Goal: Navigation & Orientation: Find specific page/section

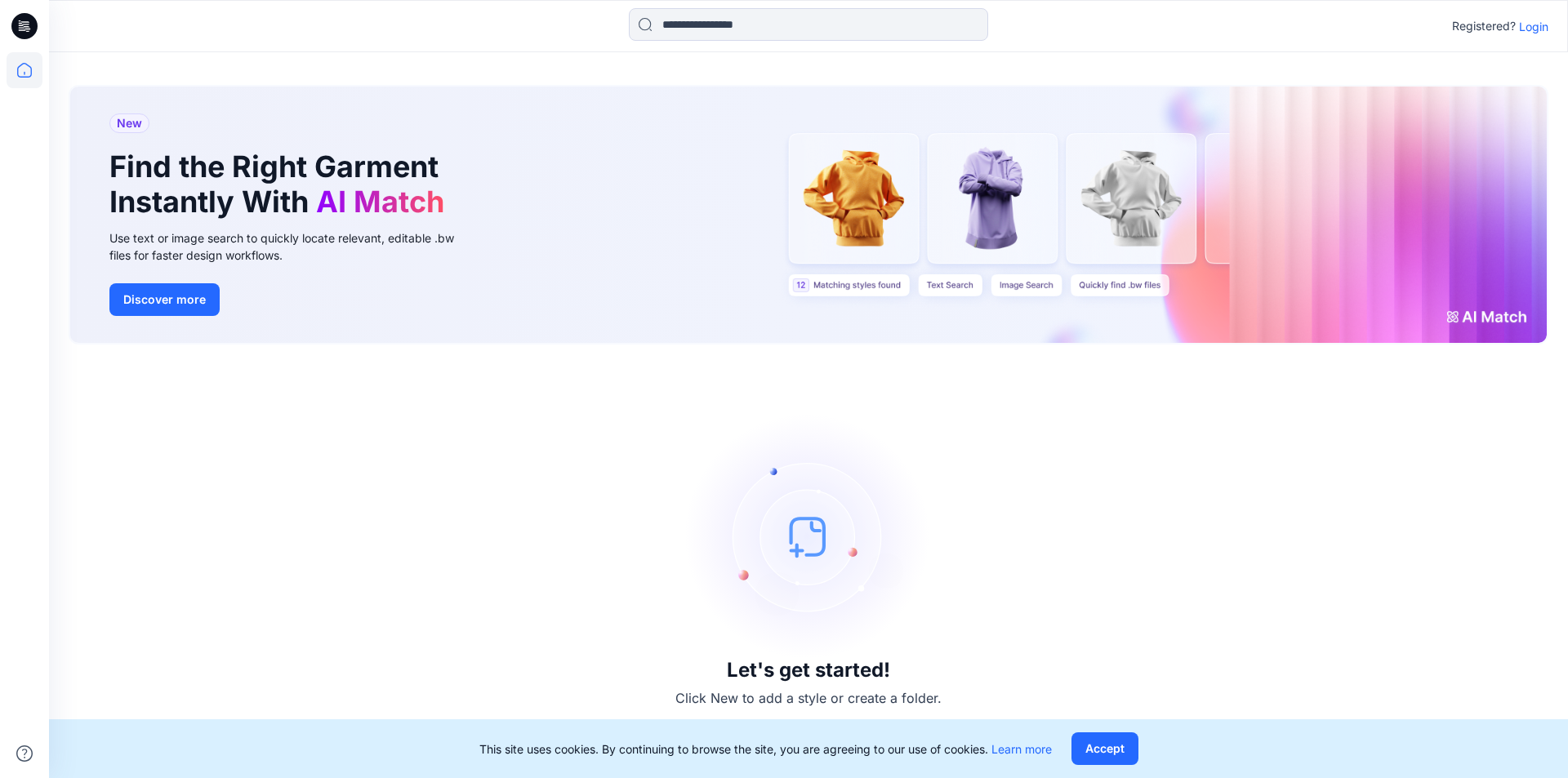
click at [1522, 22] on p "Login" at bounding box center [1534, 26] width 29 height 18
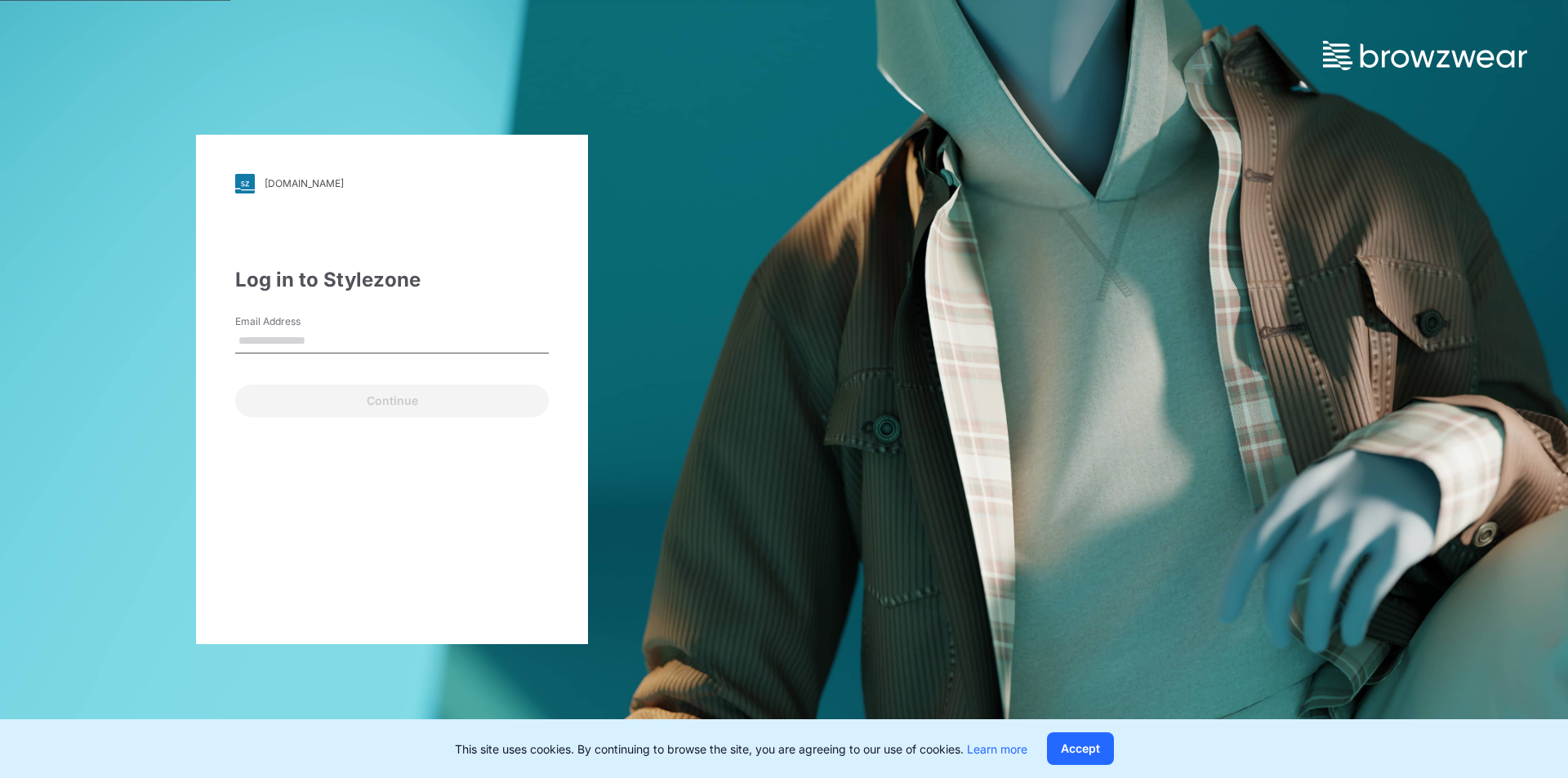
type input "**********"
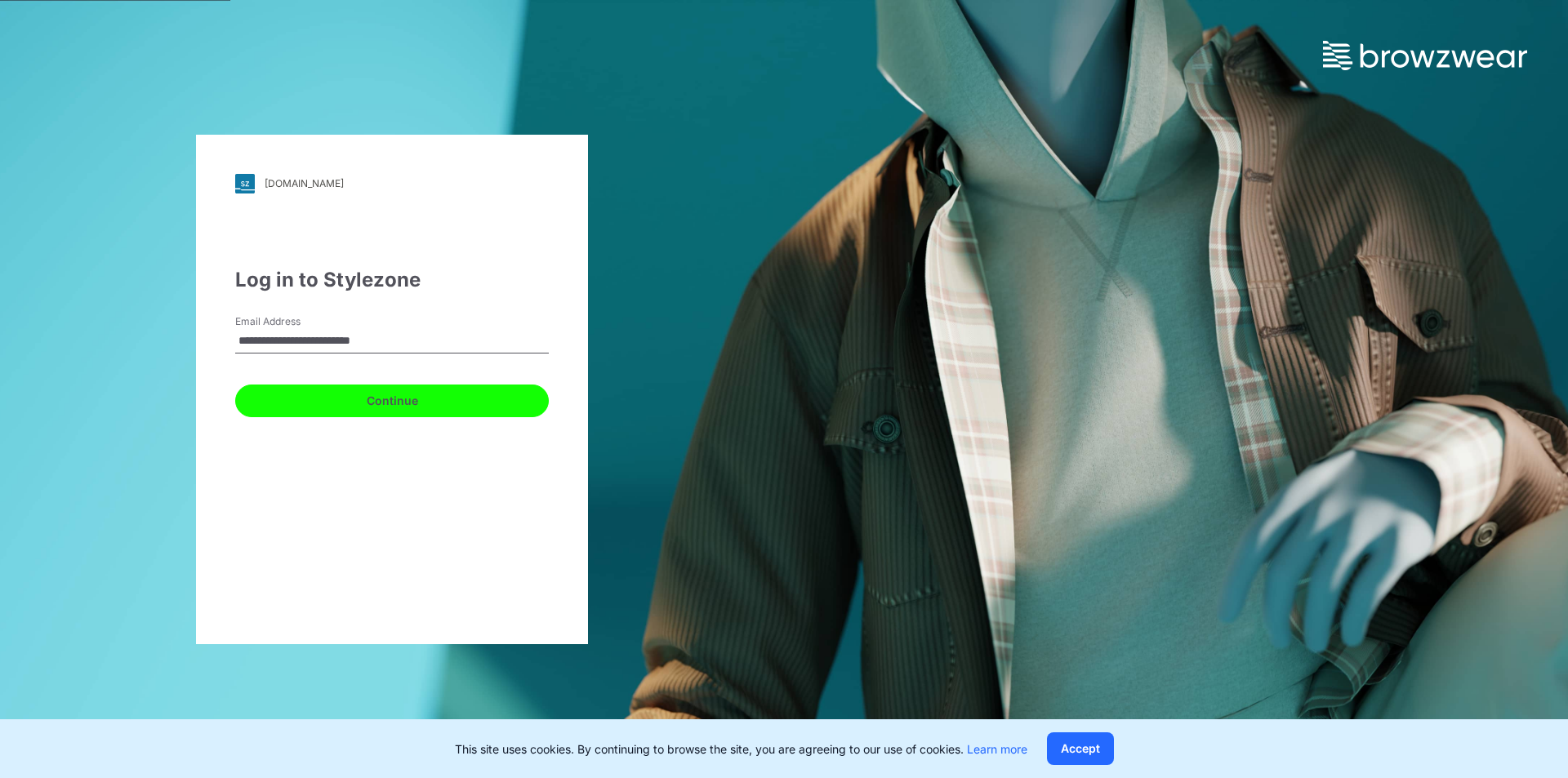
click at [427, 407] on button "Continue" at bounding box center [392, 400] width 313 height 32
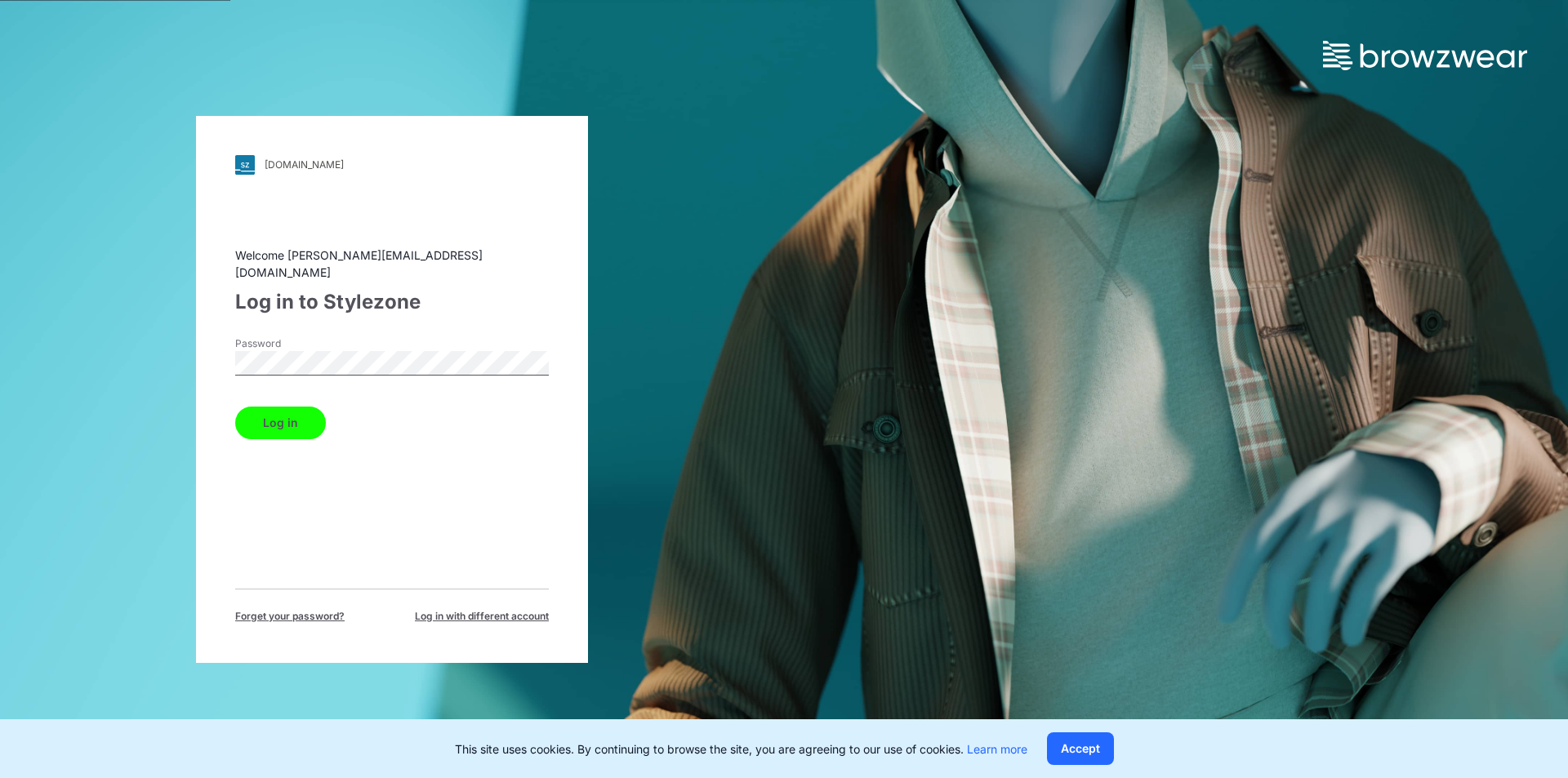
drag, startPoint x: 290, startPoint y: 430, endPoint x: 296, endPoint y: 409, distance: 21.8
click at [290, 428] on button "Log in" at bounding box center [280, 423] width 91 height 32
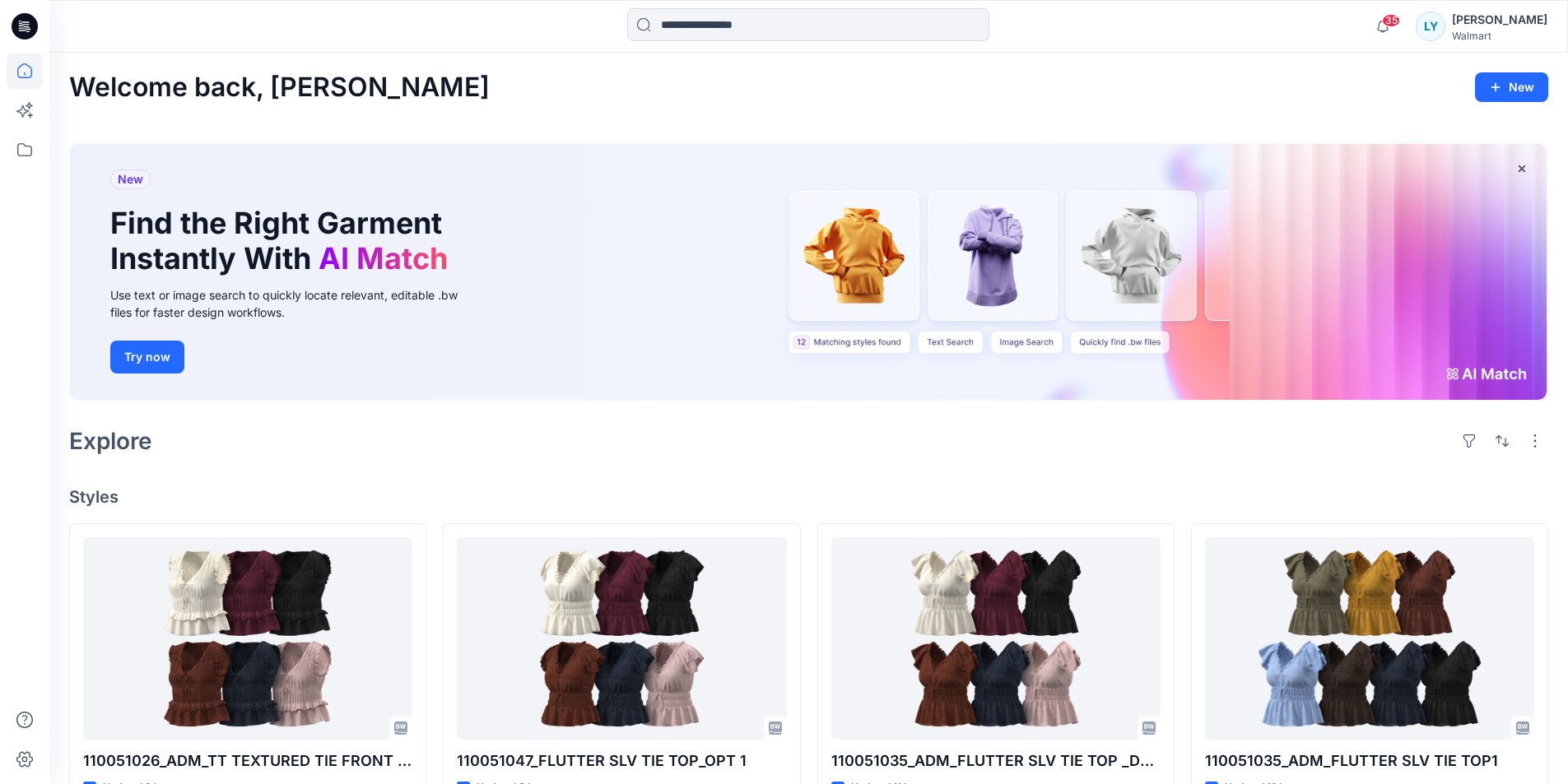
click at [28, 22] on icon at bounding box center [25, 26] width 27 height 27
click at [26, 136] on icon at bounding box center [25, 150] width 36 height 36
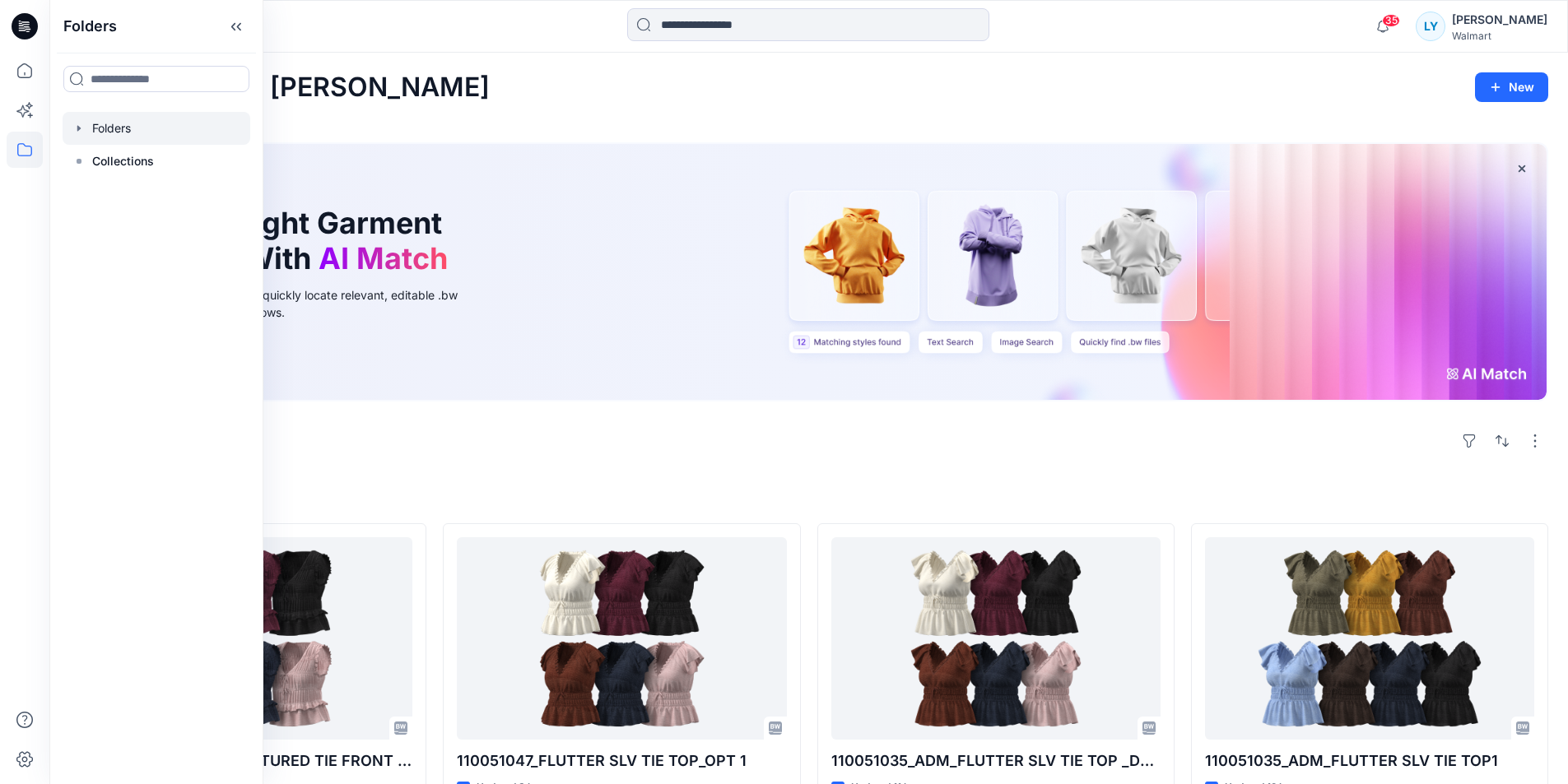
click at [107, 123] on div at bounding box center [157, 128] width 188 height 32
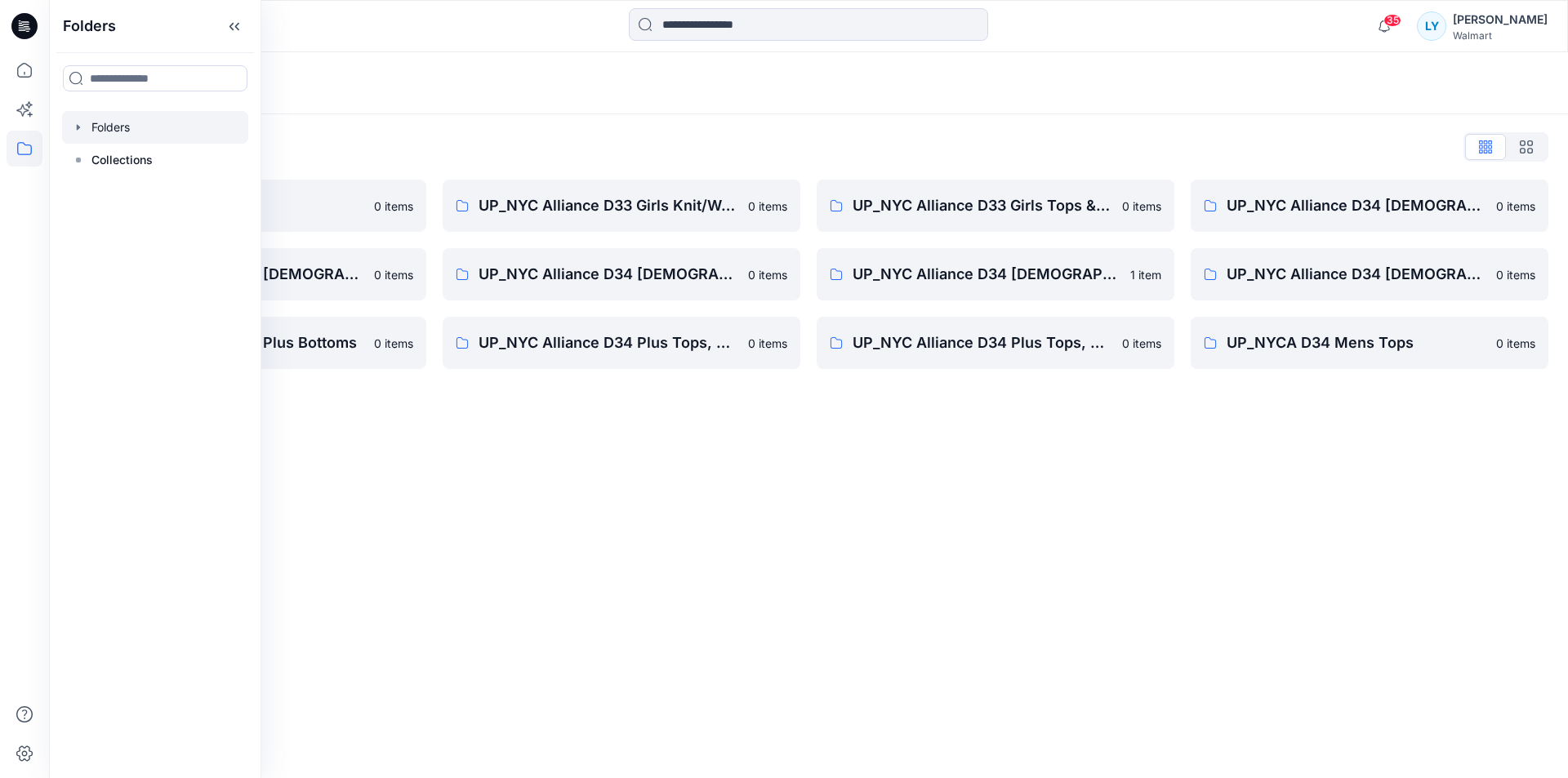
click at [1074, 120] on div "Folders List NYC Alliance 0 items UP_NYC Alliance D34 [DEMOGRAPHIC_DATA] Dresse…" at bounding box center [808, 251] width 1519 height 274
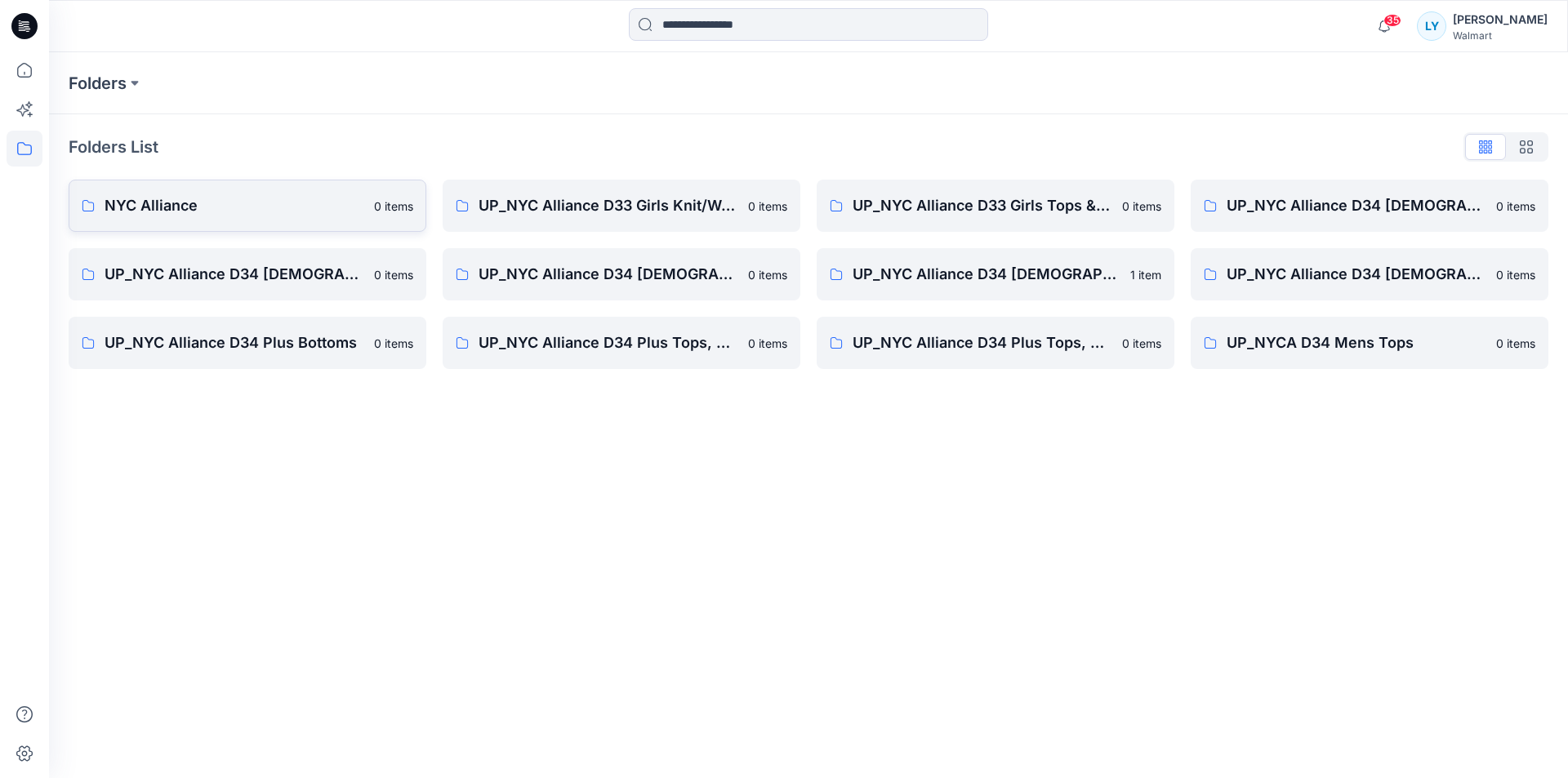
click at [164, 191] on link "NYC Alliance 0 items" at bounding box center [247, 206] width 357 height 53
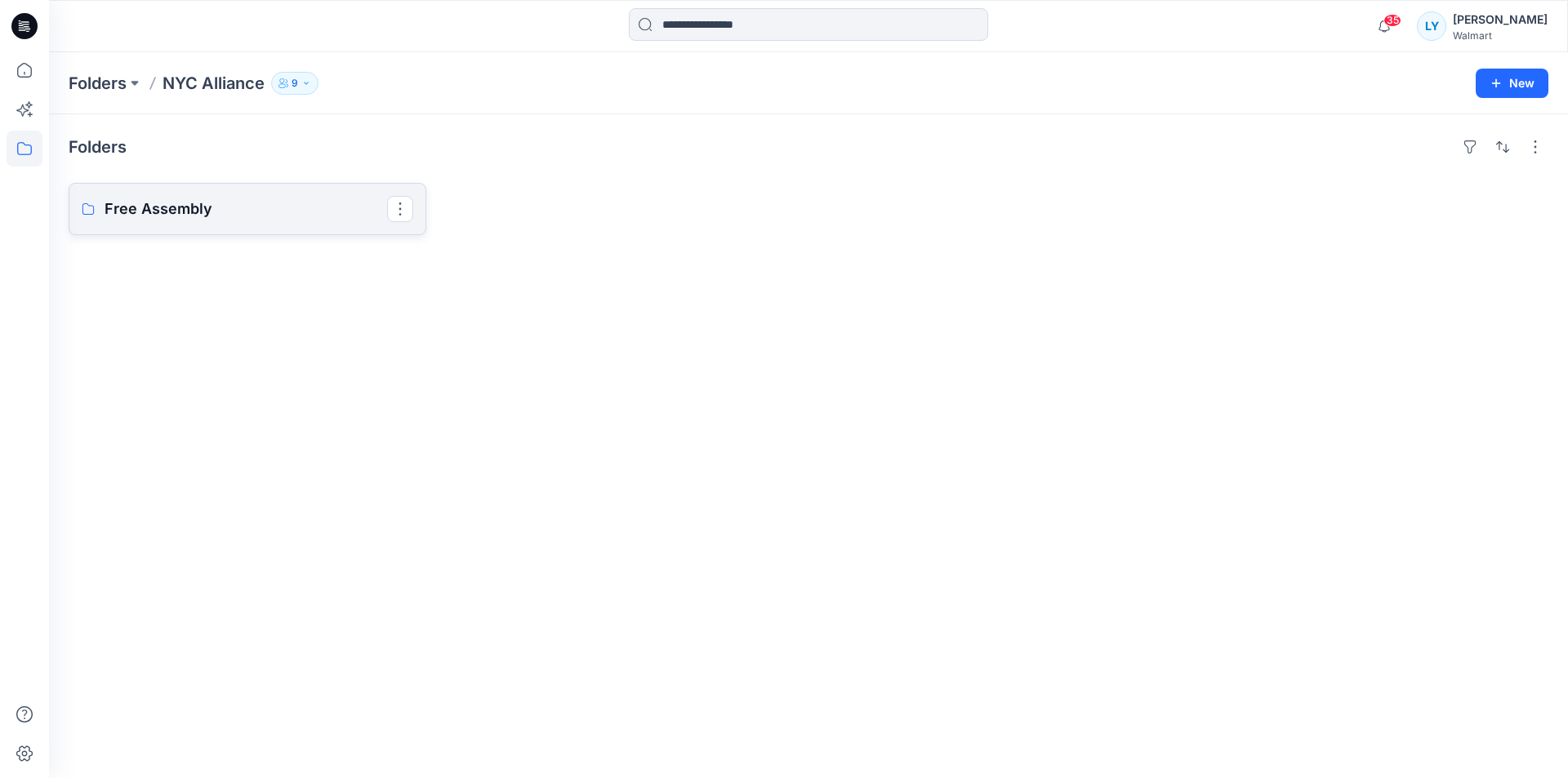
click at [312, 195] on link "Free Assembly" at bounding box center [247, 209] width 357 height 53
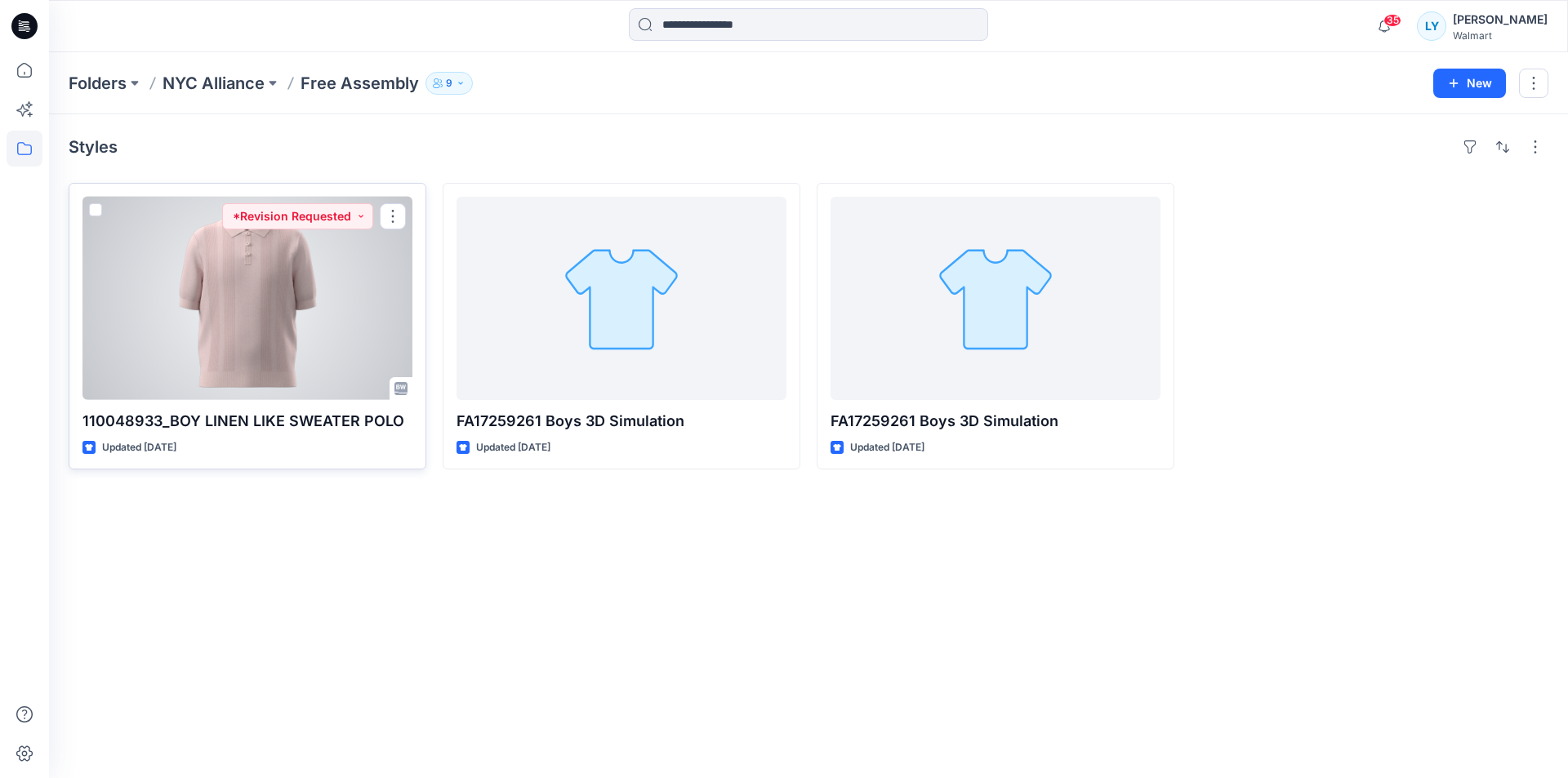
click at [305, 246] on div at bounding box center [247, 299] width 330 height 203
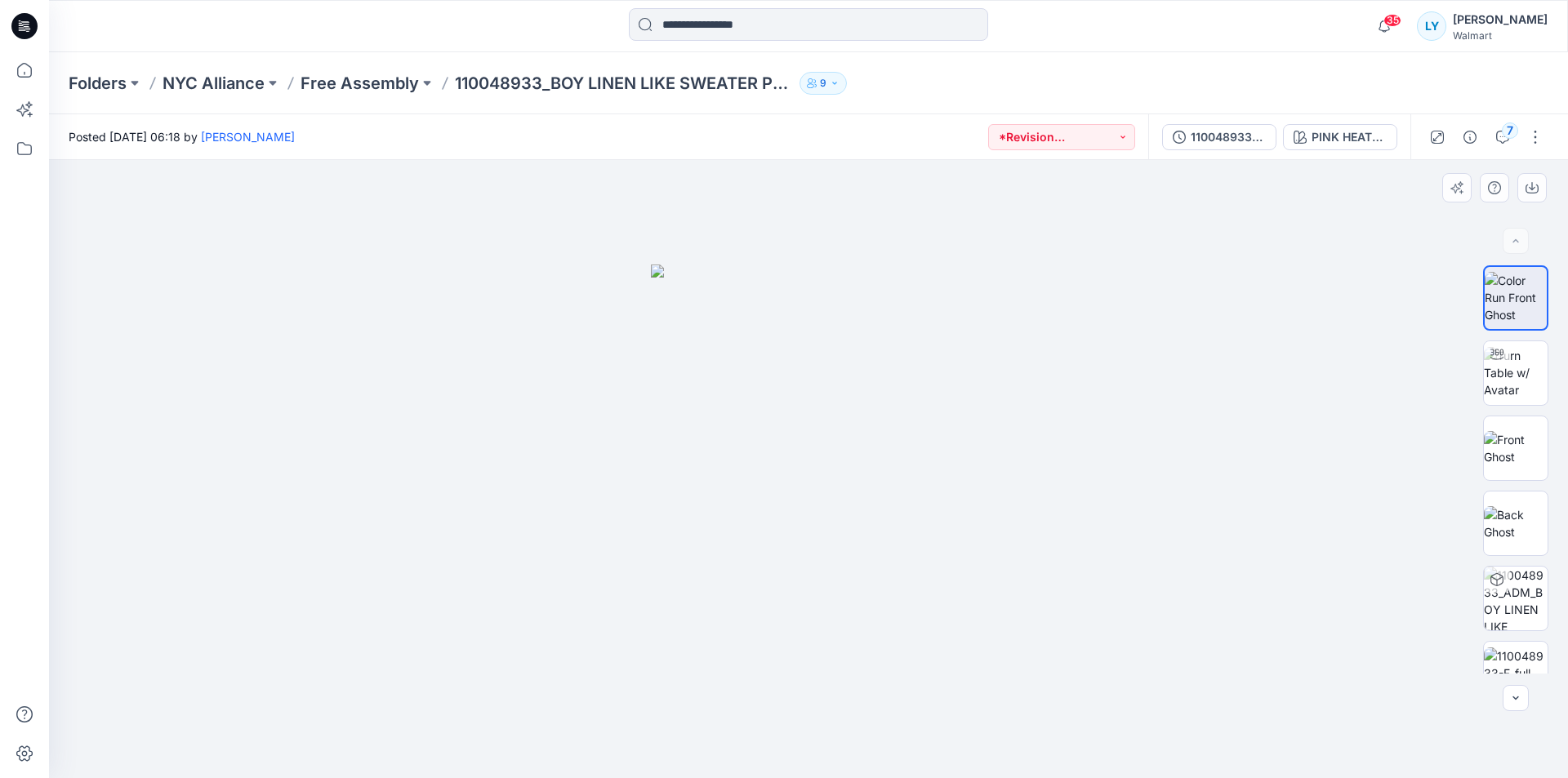
drag, startPoint x: 881, startPoint y: 405, endPoint x: 838, endPoint y: 346, distance: 73.0
click at [838, 346] on img at bounding box center [808, 521] width 315 height 514
drag, startPoint x: 883, startPoint y: 389, endPoint x: 896, endPoint y: 461, distance: 73.2
click at [895, 461] on img at bounding box center [808, 521] width 315 height 514
click at [1513, 380] on img at bounding box center [1515, 372] width 63 height 52
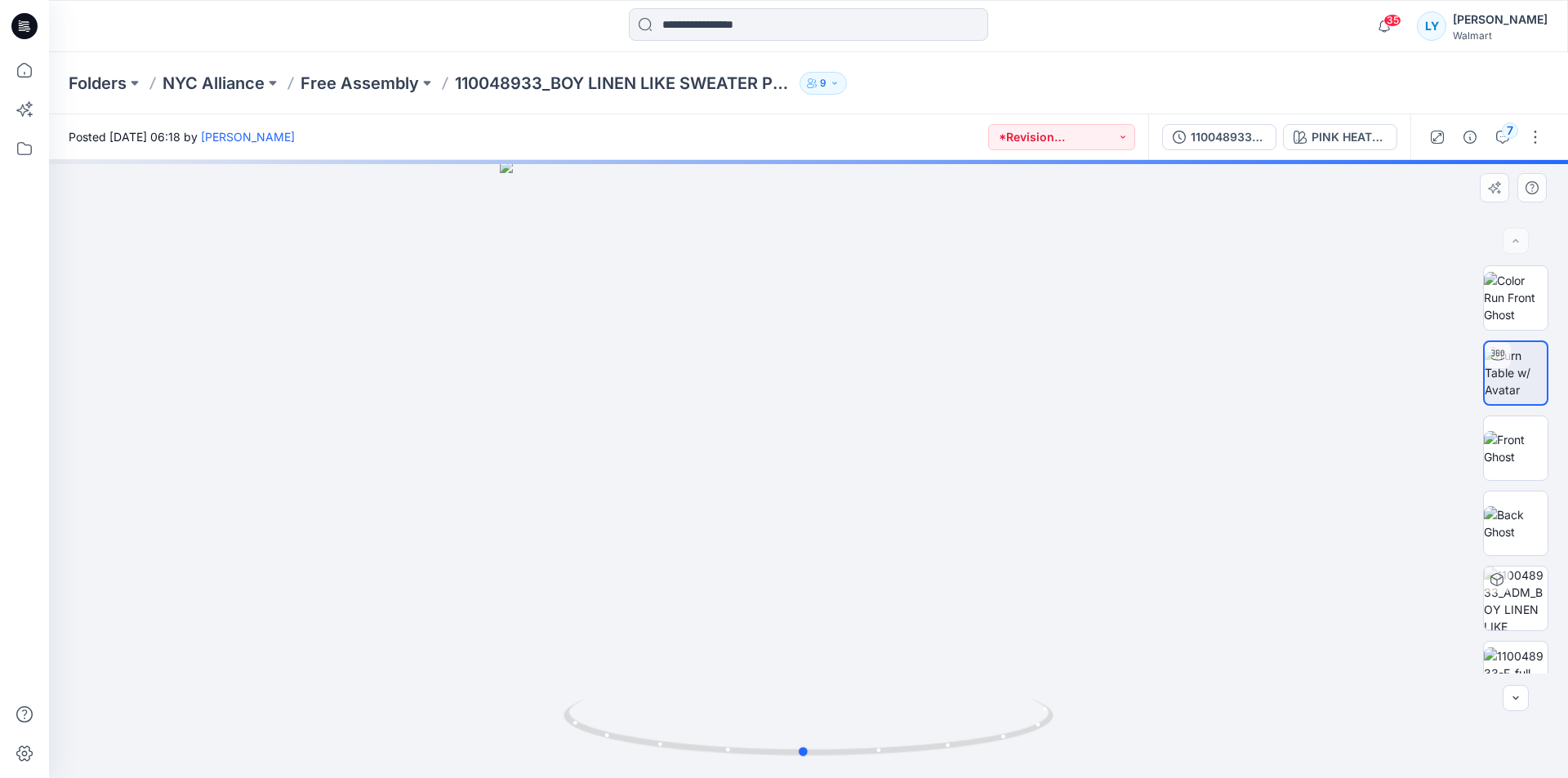
drag, startPoint x: 795, startPoint y: 389, endPoint x: 652, endPoint y: 410, distance: 144.5
click at [652, 410] on div at bounding box center [808, 469] width 1519 height 618
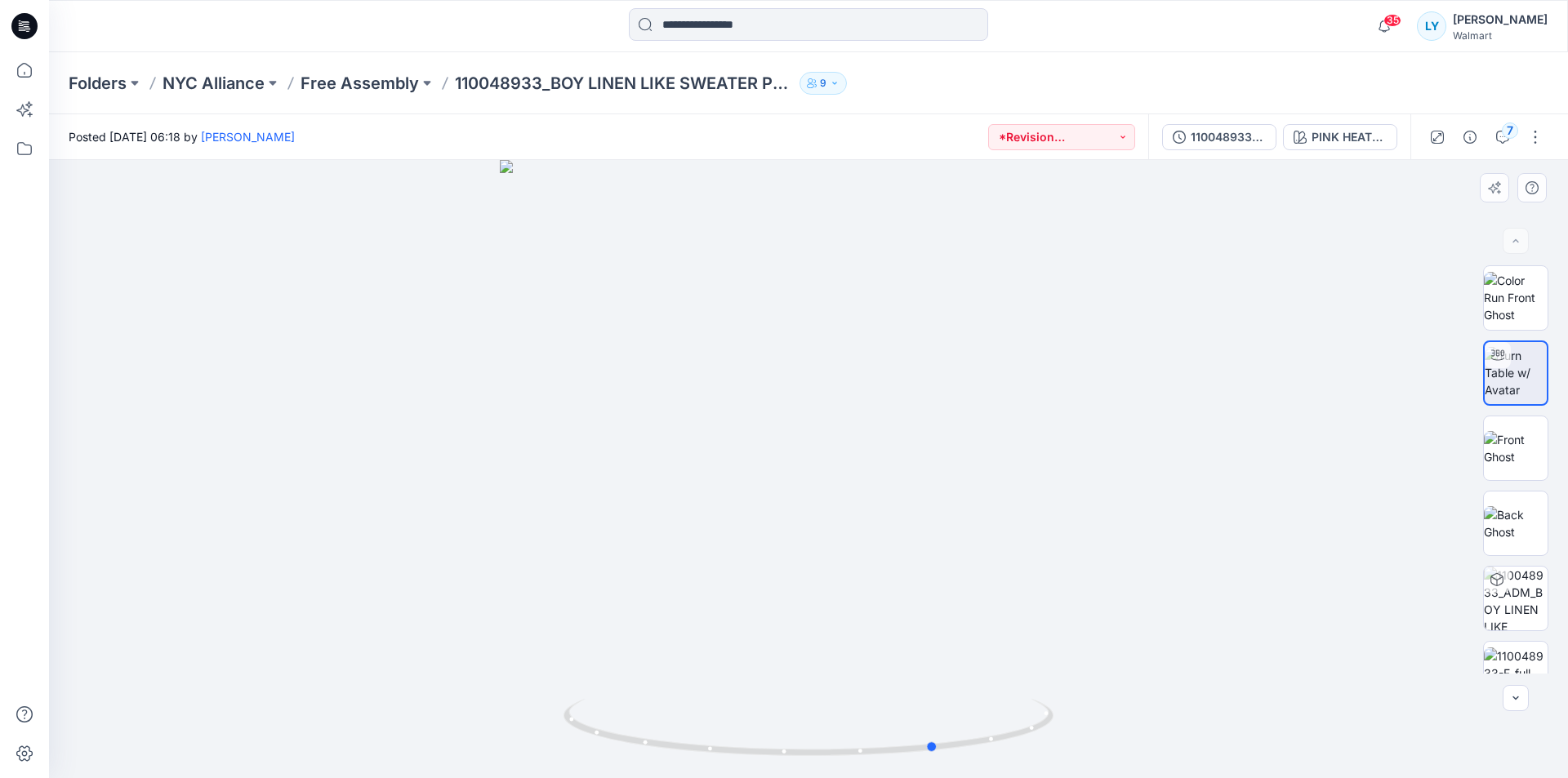
drag, startPoint x: 831, startPoint y: 460, endPoint x: 611, endPoint y: 448, distance: 220.3
click at [611, 448] on div at bounding box center [808, 469] width 1519 height 618
click at [1512, 444] on img at bounding box center [1515, 448] width 63 height 34
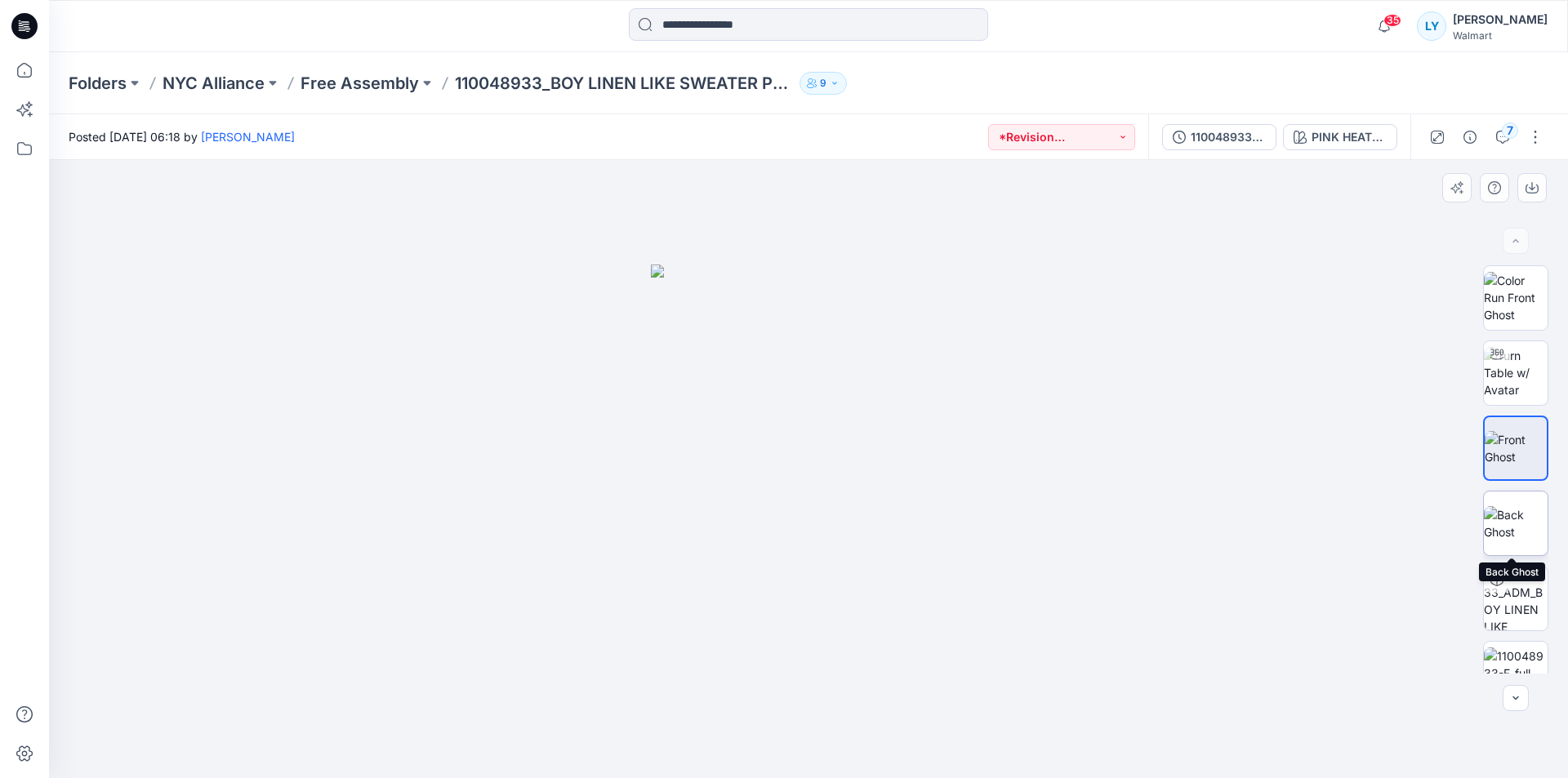
drag, startPoint x: 1505, startPoint y: 517, endPoint x: 1498, endPoint y: 531, distance: 15.7
click at [1501, 523] on img at bounding box center [1515, 523] width 63 height 34
drag, startPoint x: 715, startPoint y: 456, endPoint x: 661, endPoint y: 455, distance: 54.0
click at [645, 458] on div at bounding box center [808, 469] width 1519 height 618
click at [1521, 461] on img at bounding box center [1515, 448] width 63 height 34
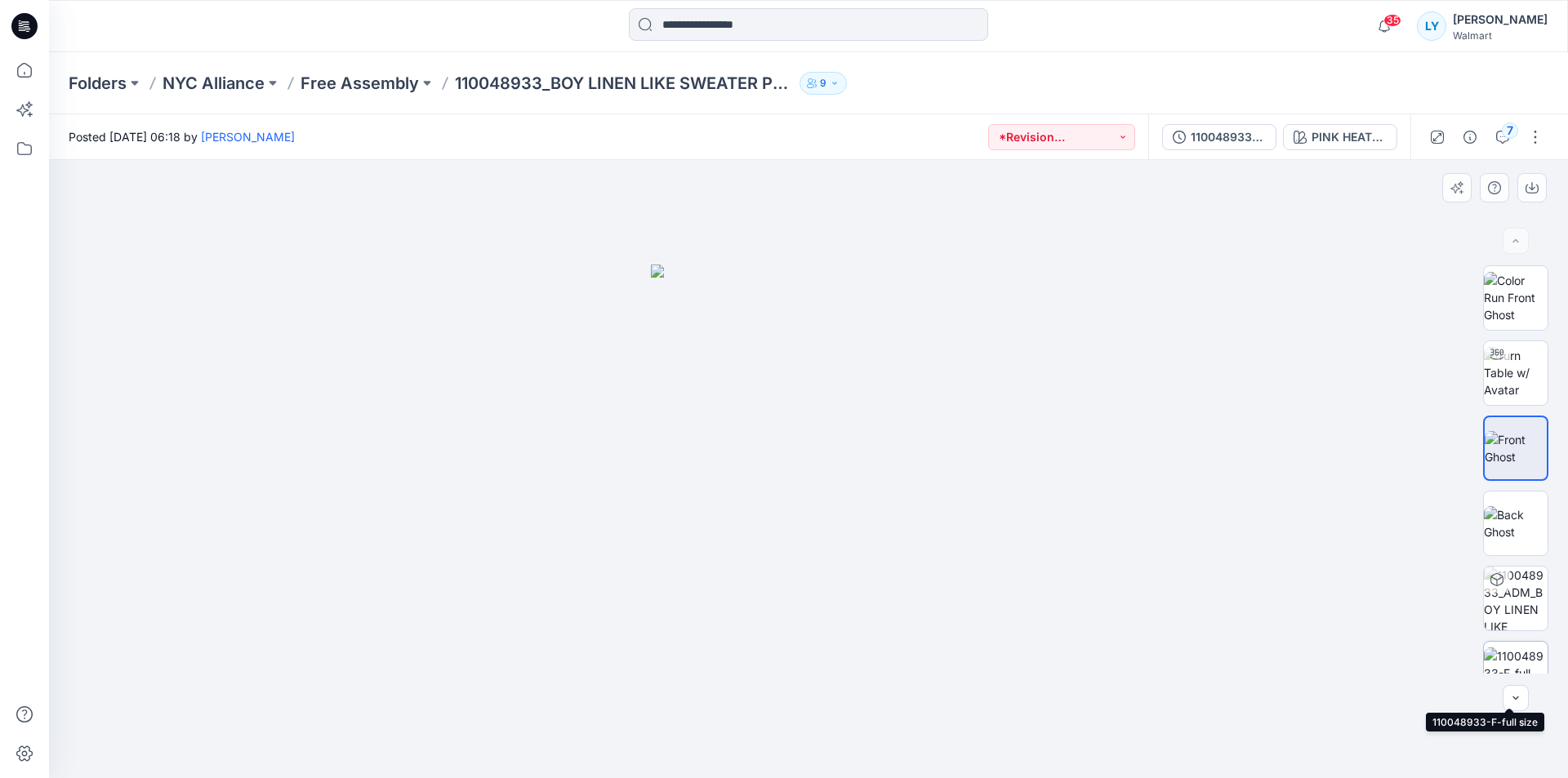
click at [1510, 660] on img at bounding box center [1515, 673] width 63 height 52
click at [664, 457] on img at bounding box center [807, 469] width 1390 height 618
